Goal: Transaction & Acquisition: Purchase product/service

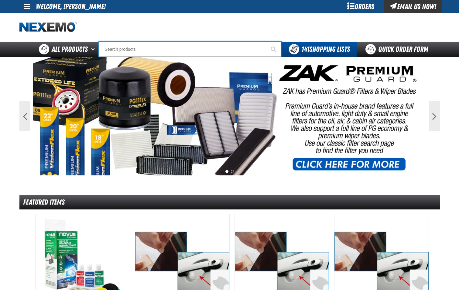
click at [180, 52] on input "Search" at bounding box center [190, 49] width 182 height 15
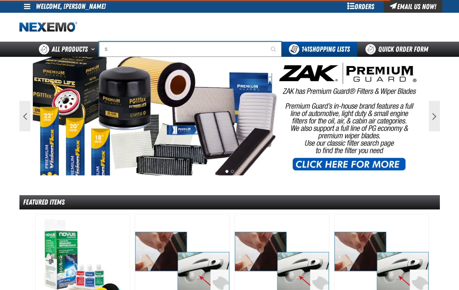
type input "SE"
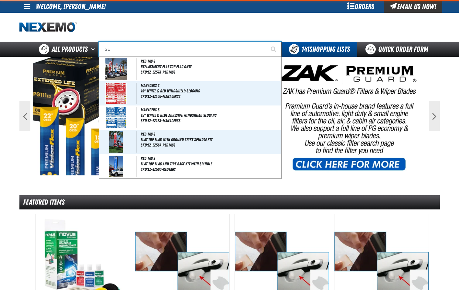
type input "SE HABLA"
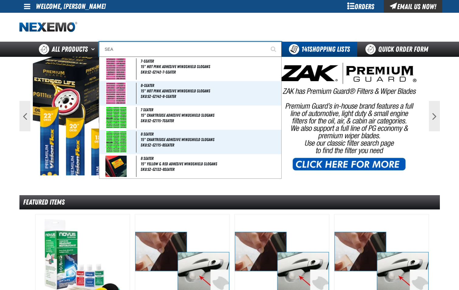
type input "SEAT"
type input "SEAT Covers replaces mt-60500"
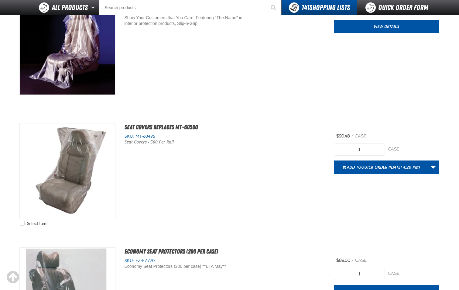
scroll to position [91, 0]
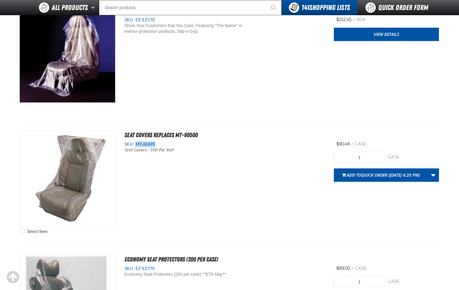
drag, startPoint x: 136, startPoint y: 144, endPoint x: 159, endPoint y: 145, distance: 23.4
click at [159, 145] on div "SKU: MT-60495" at bounding box center [224, 144] width 200 height 6
drag, startPoint x: 159, startPoint y: 145, endPoint x: 150, endPoint y: 146, distance: 9.5
copy span "MT-60495"
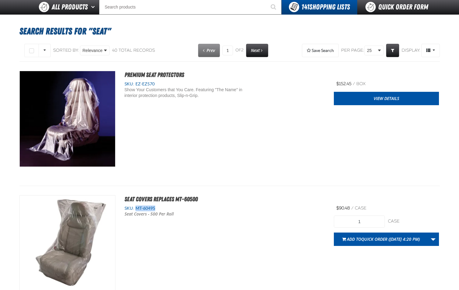
scroll to position [0, 0]
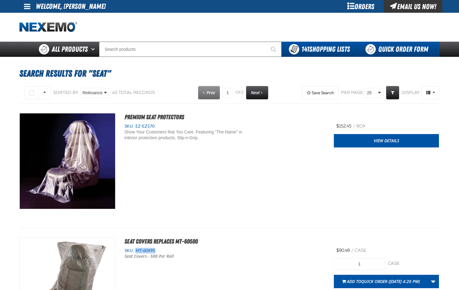
click at [392, 53] on link "Quick Order Form" at bounding box center [398, 49] width 82 height 15
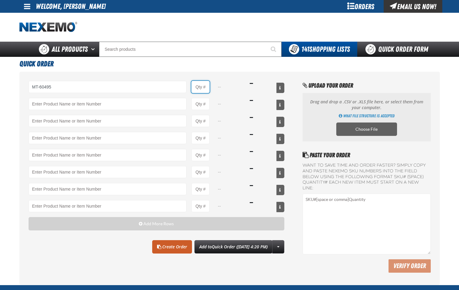
click at [205, 90] on input "Product Quantity" at bounding box center [200, 87] width 18 height 12
type input "MT-60495 - Seat Covers replaces mt-60500"
type input "1"
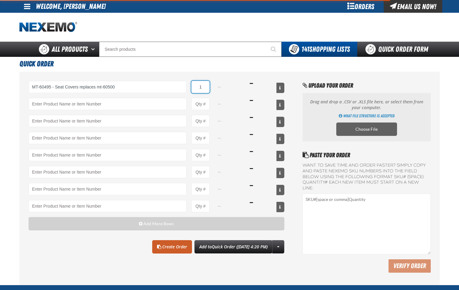
select select "case"
click at [205, 90] on input "1" at bounding box center [200, 87] width 18 height 12
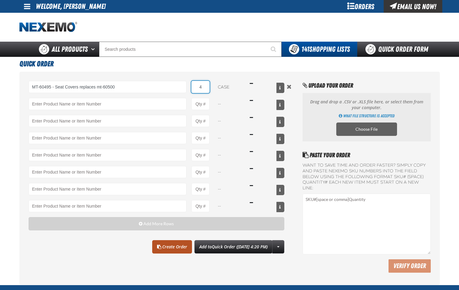
type input "4"
click at [161, 250] on link "Create Order" at bounding box center [172, 246] width 40 height 13
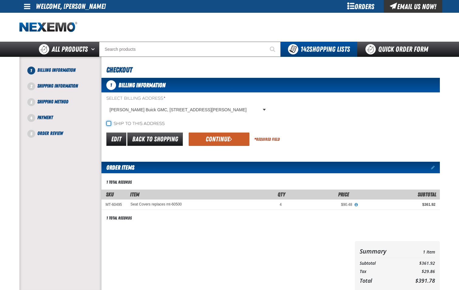
click at [110, 123] on input "Ship to this address" at bounding box center [108, 123] width 5 height 5
checkbox input "true"
click at [222, 142] on button "Continue" at bounding box center [218, 138] width 61 height 13
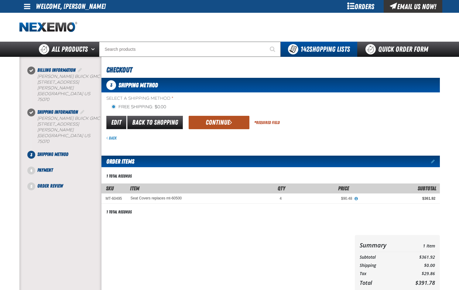
click at [224, 124] on button "Continue" at bounding box center [218, 122] width 61 height 13
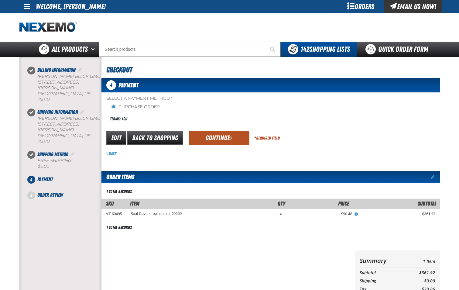
click at [219, 139] on button "Continue" at bounding box center [218, 137] width 61 height 13
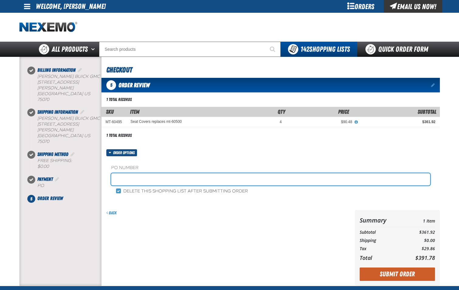
click at [192, 183] on input "text" at bounding box center [270, 179] width 319 height 12
type input "SHOP-JL"
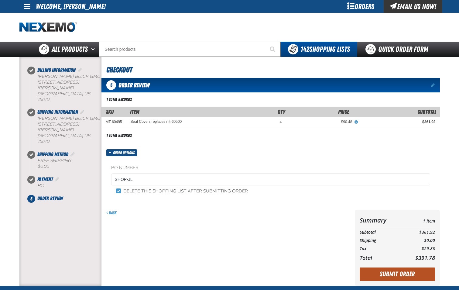
click at [398, 276] on button "Submit Order" at bounding box center [396, 273] width 75 height 13
